Goal: Task Accomplishment & Management: Complete application form

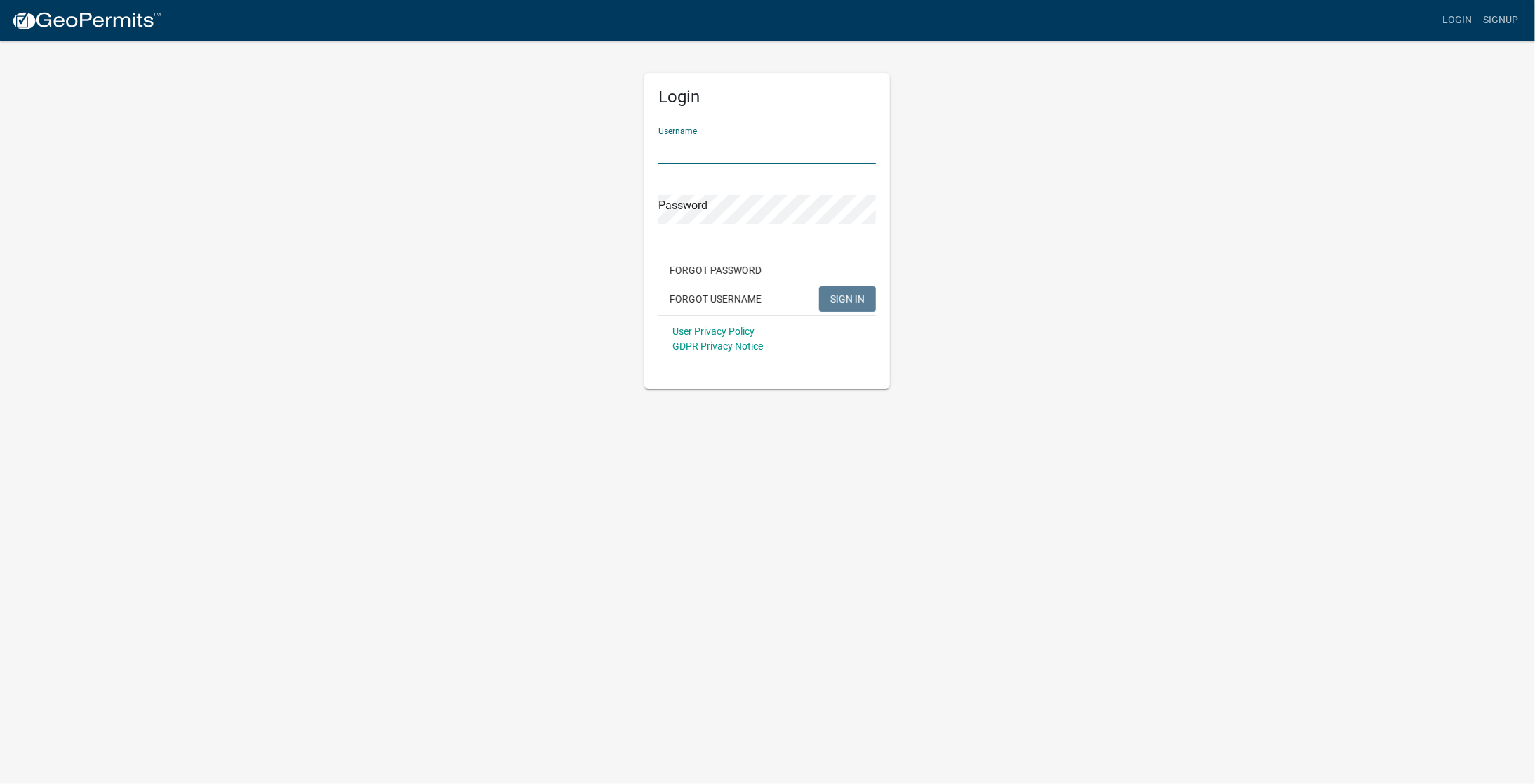
click at [672, 151] on input "Username" at bounding box center [768, 150] width 218 height 29
type input "glennhauser"
click at [843, 298] on span "SIGN IN" at bounding box center [847, 298] width 35 height 12
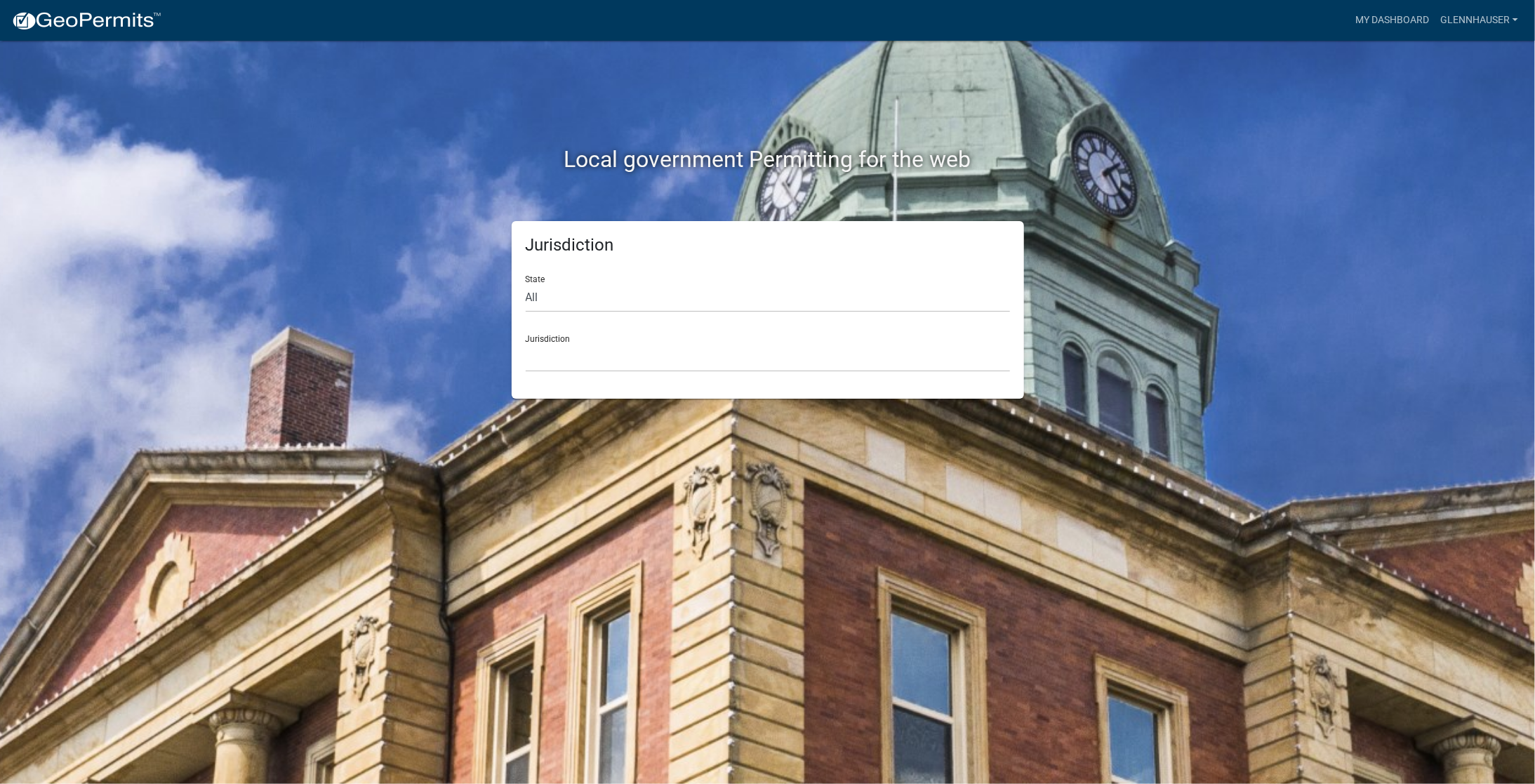
click at [539, 339] on div "Jurisdiction [GEOGRAPHIC_DATA], [US_STATE] [GEOGRAPHIC_DATA], [US_STATE][PERSON…" at bounding box center [768, 347] width 484 height 48
click at [540, 300] on select "All [US_STATE] [US_STATE] [US_STATE] [US_STATE] [US_STATE] [US_STATE] [US_STATE…" at bounding box center [768, 298] width 484 height 29
select select "[US_STATE]"
click at [526, 284] on select "All [US_STATE] [US_STATE] [US_STATE] [US_STATE] [US_STATE] [US_STATE] [US_STATE…" at bounding box center [768, 298] width 484 height 29
click at [551, 360] on select "[GEOGRAPHIC_DATA], [US_STATE] [GEOGRAPHIC_DATA], [US_STATE] [GEOGRAPHIC_DATA], …" at bounding box center [768, 357] width 484 height 29
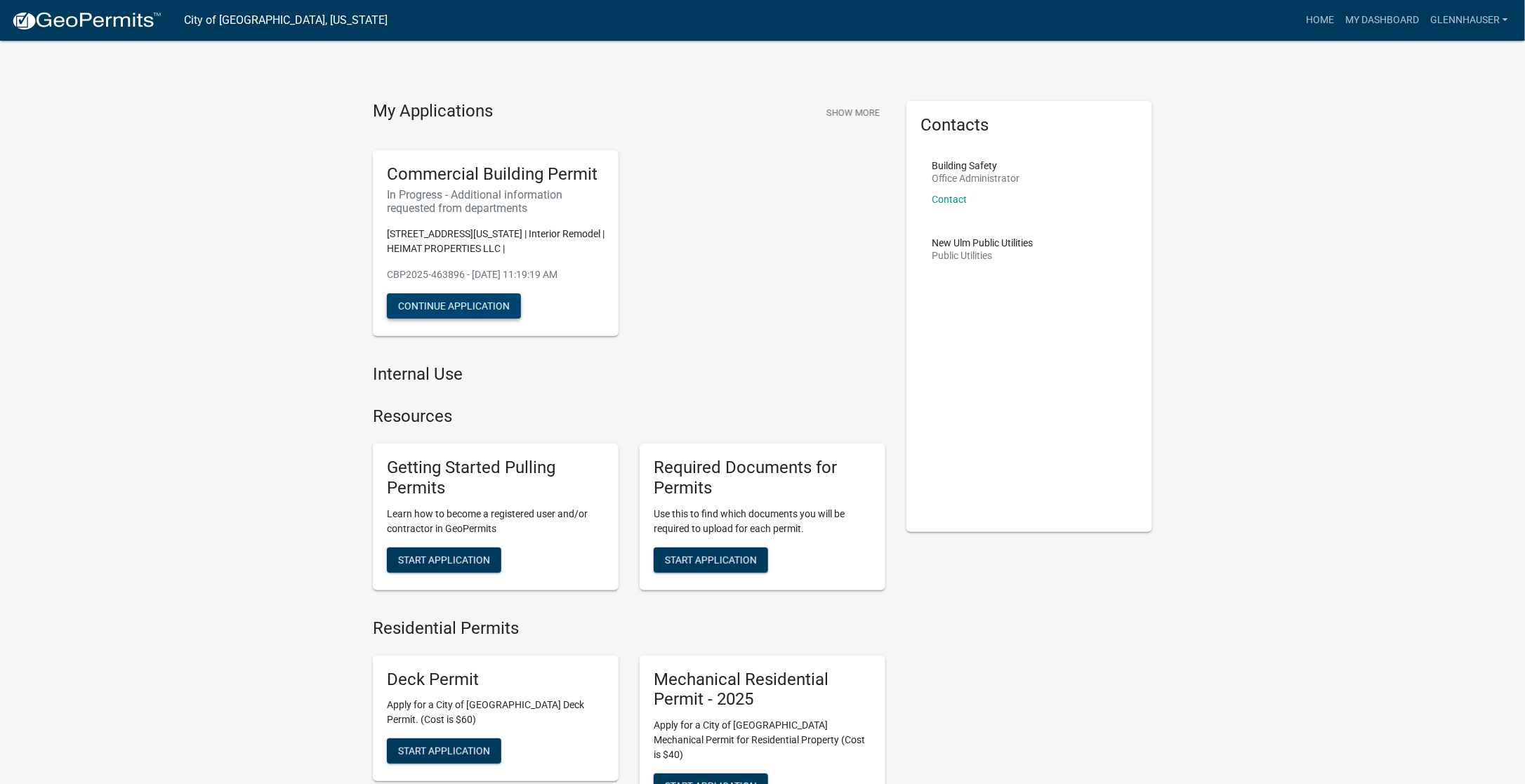
click at [425, 308] on button "Continue Application" at bounding box center [454, 306] width 134 height 25
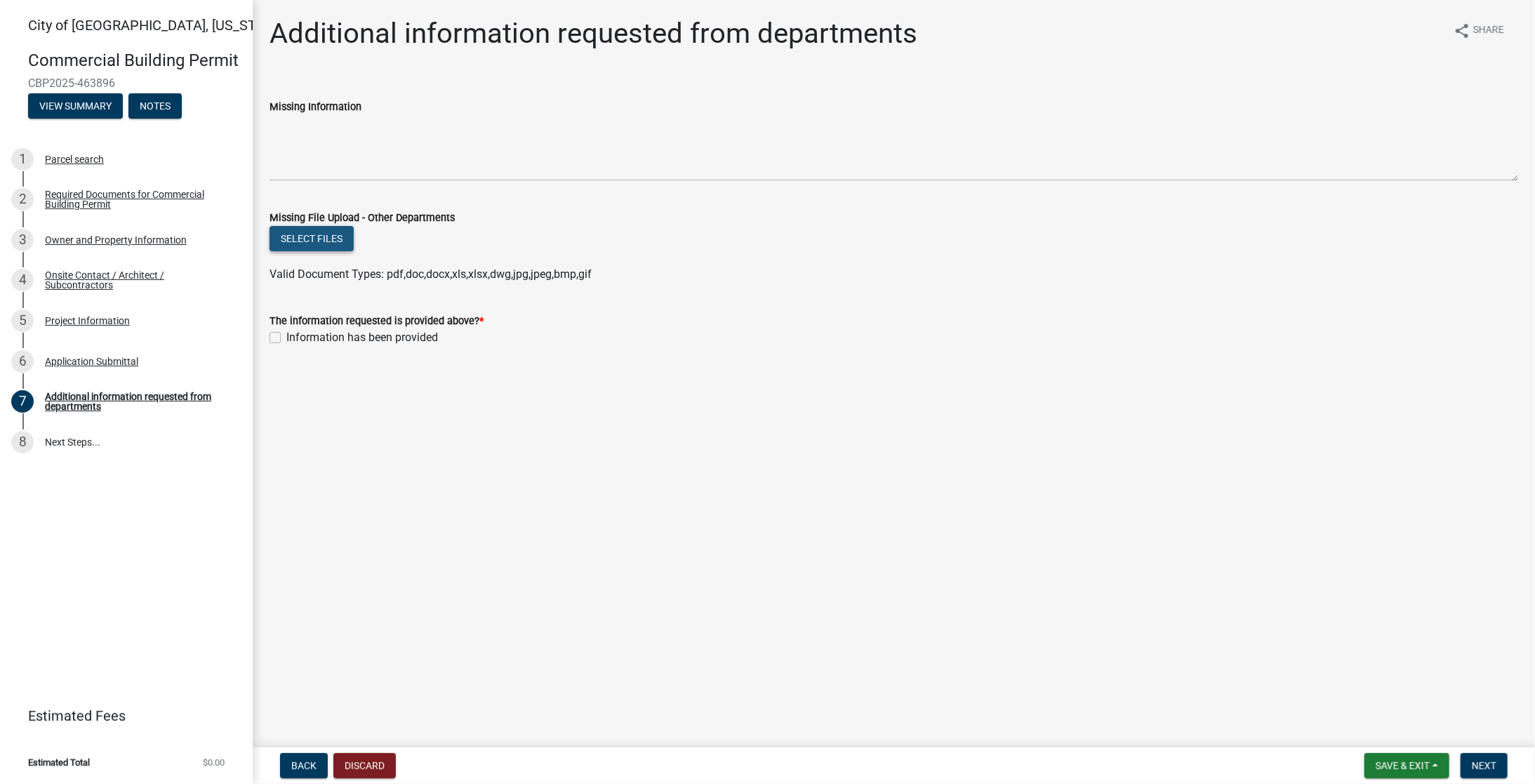
click at [319, 244] on button "Select files" at bounding box center [311, 239] width 84 height 25
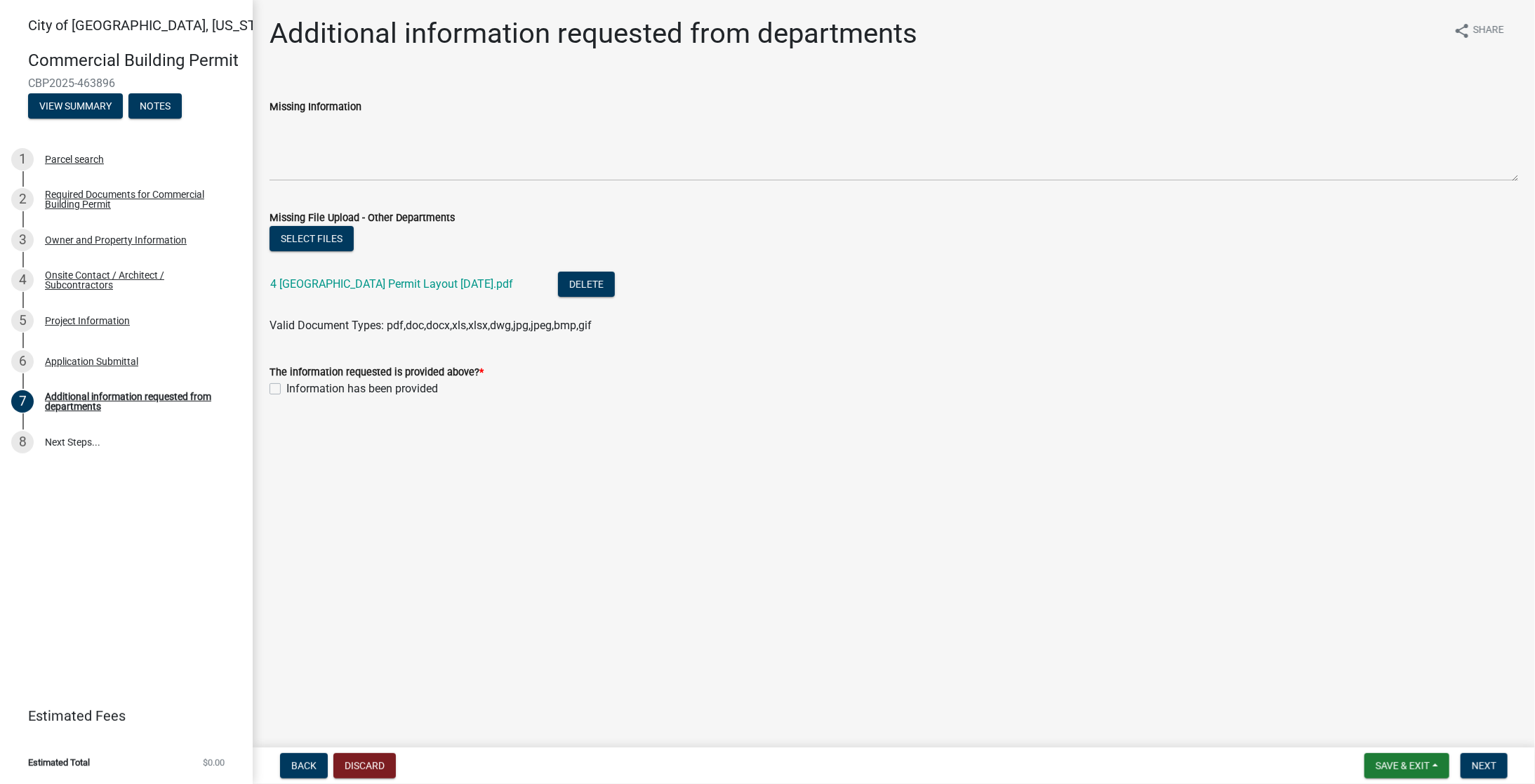
click at [286, 388] on label "Information has been provided" at bounding box center [362, 388] width 151 height 17
click at [286, 388] on input "Information has been provided" at bounding box center [290, 385] width 9 height 9
checkbox input "true"
click at [1390, 773] on button "Save & Exit" at bounding box center [1407, 765] width 85 height 25
click at [907, 586] on main "Additional information requested from departments share Share Missing Informati…" at bounding box center [894, 371] width 1283 height 742
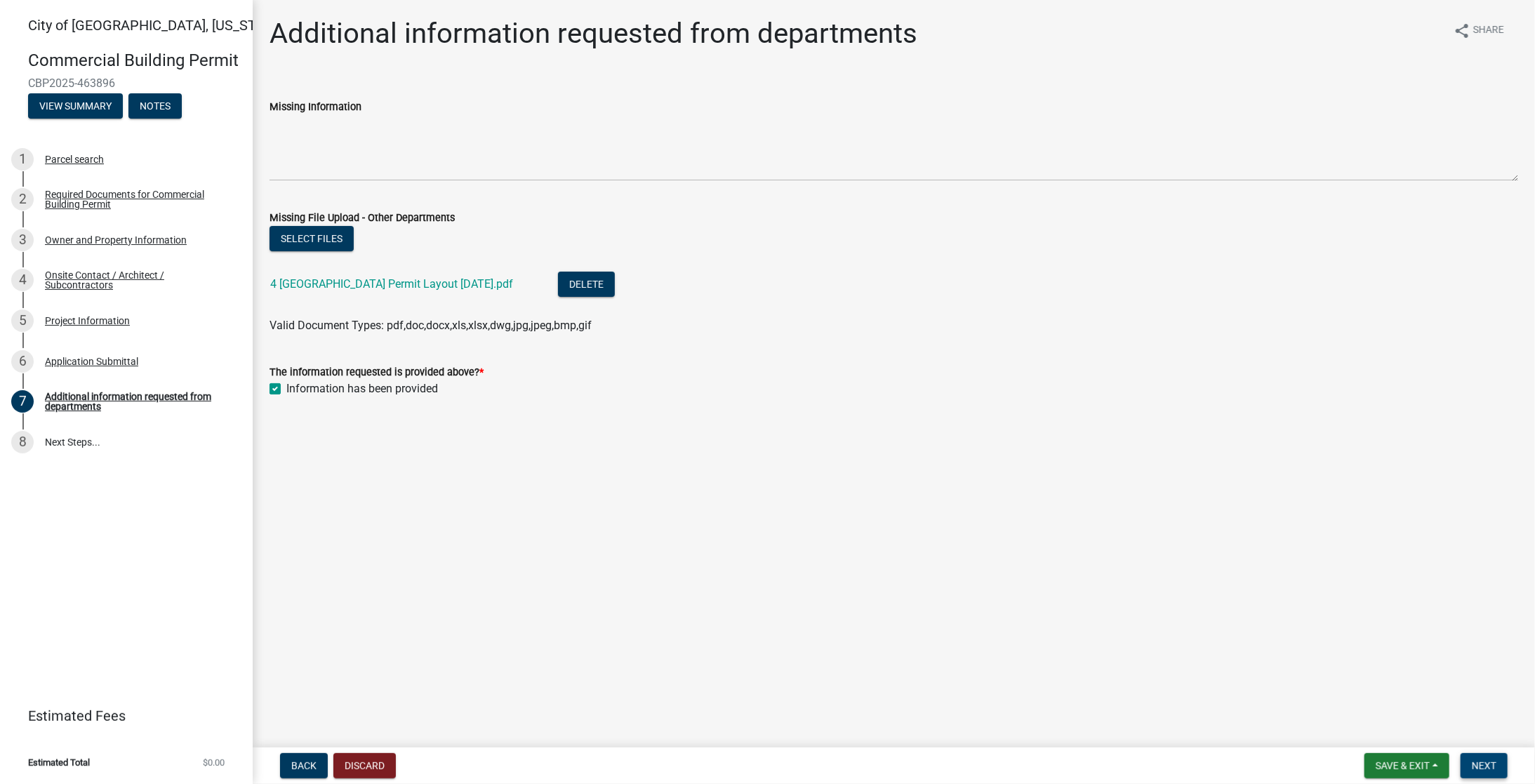
click at [1485, 760] on span "Next" at bounding box center [1485, 766] width 25 height 12
